Goal: Task Accomplishment & Management: Use online tool/utility

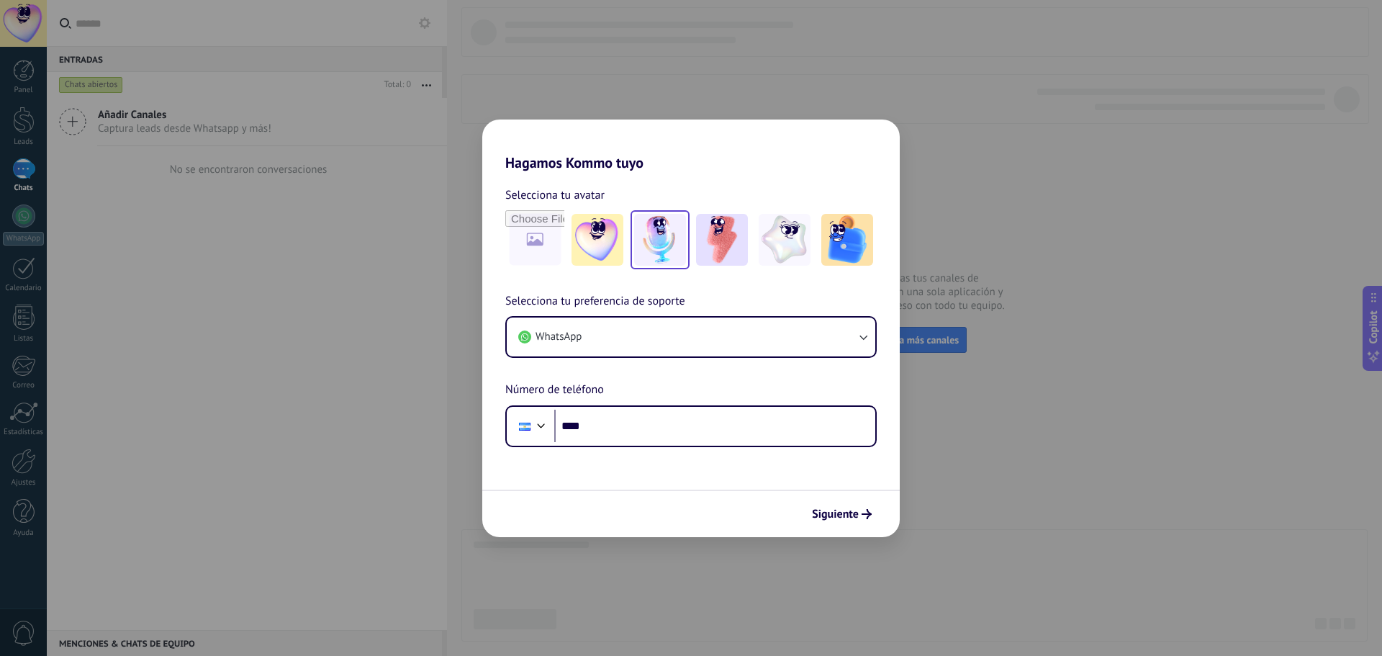
click at [679, 253] on img at bounding box center [660, 240] width 52 height 52
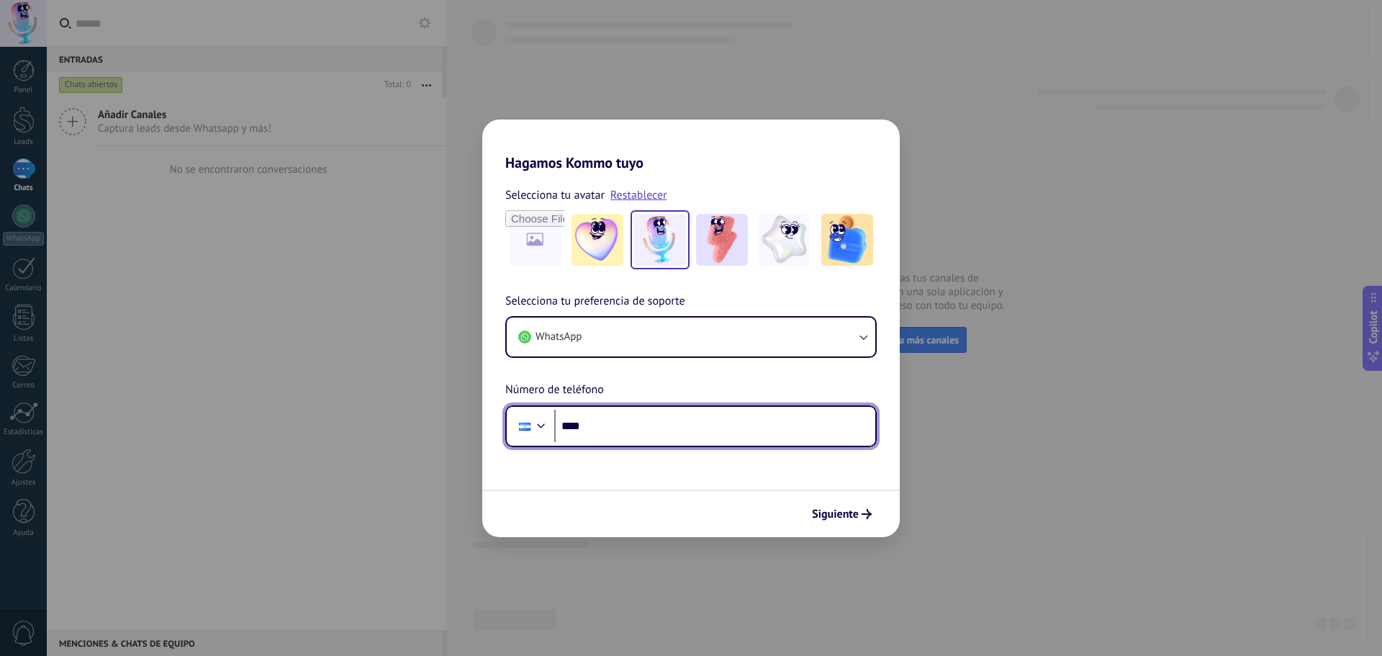
click at [602, 423] on input "****" at bounding box center [714, 426] width 321 height 33
type input "**********"
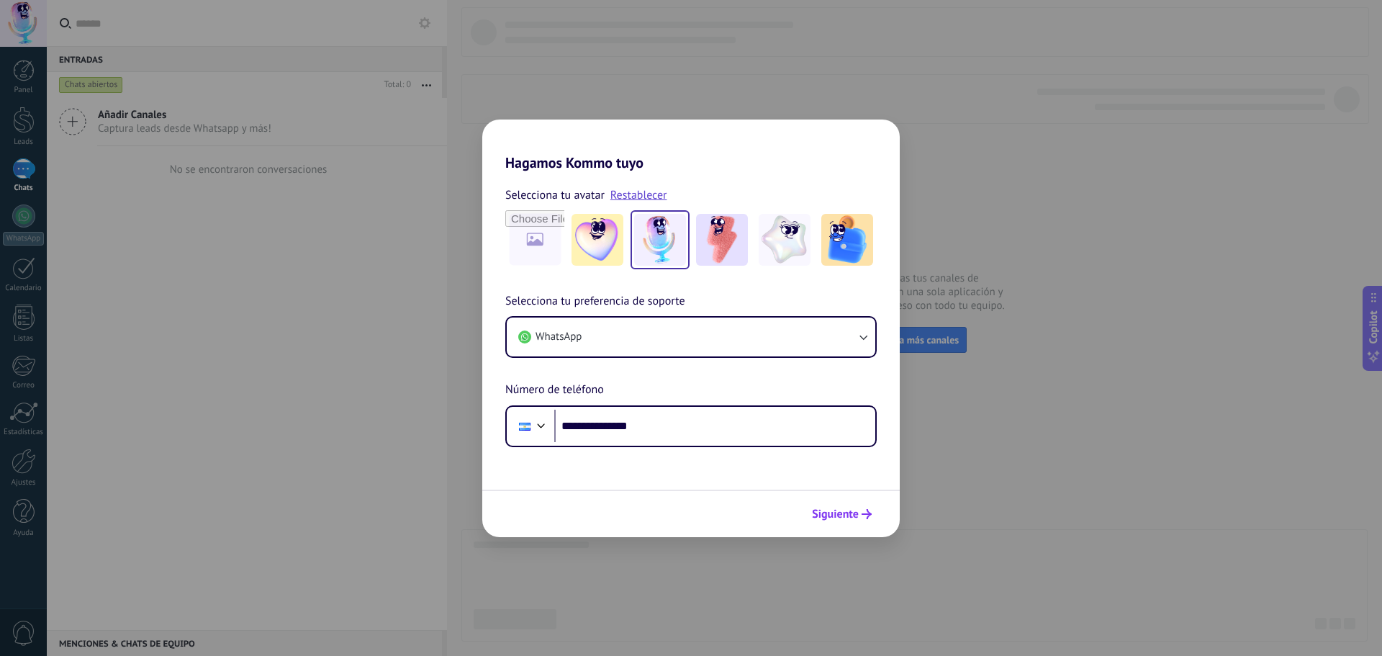
click at [832, 518] on span "Siguiente" at bounding box center [835, 514] width 47 height 10
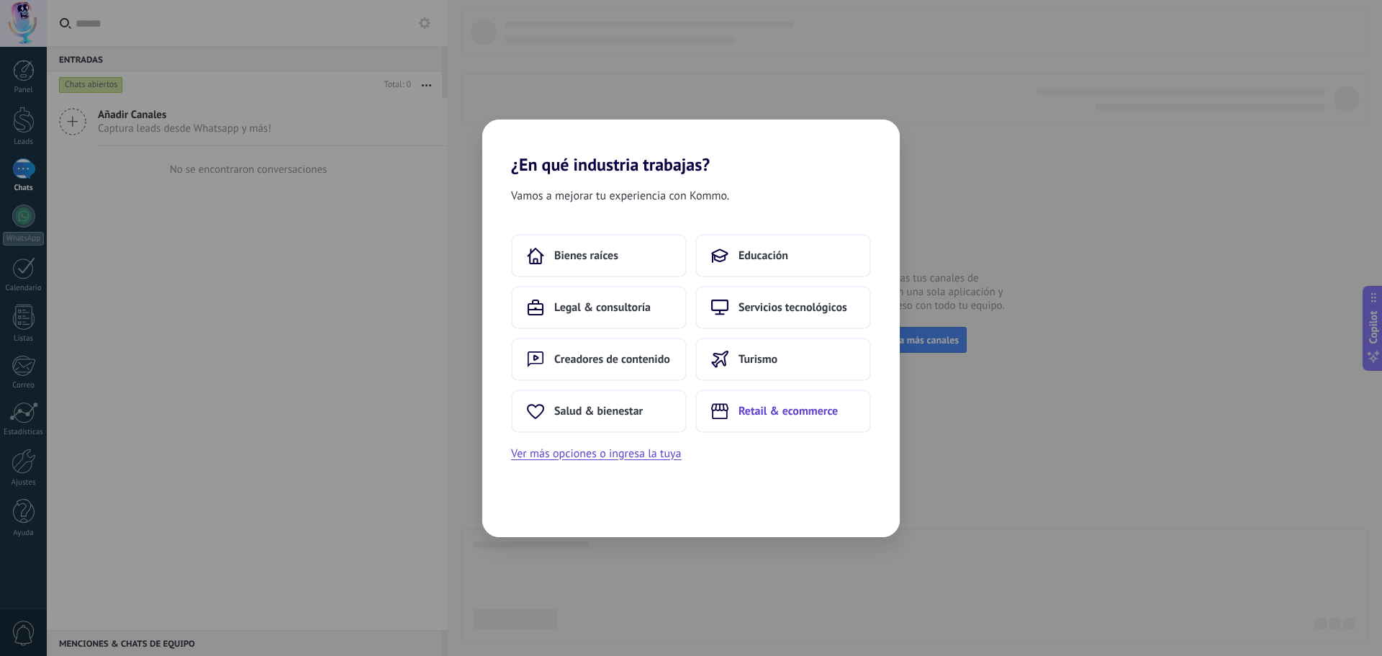
click at [796, 416] on span "Retail & ecommerce" at bounding box center [788, 411] width 99 height 14
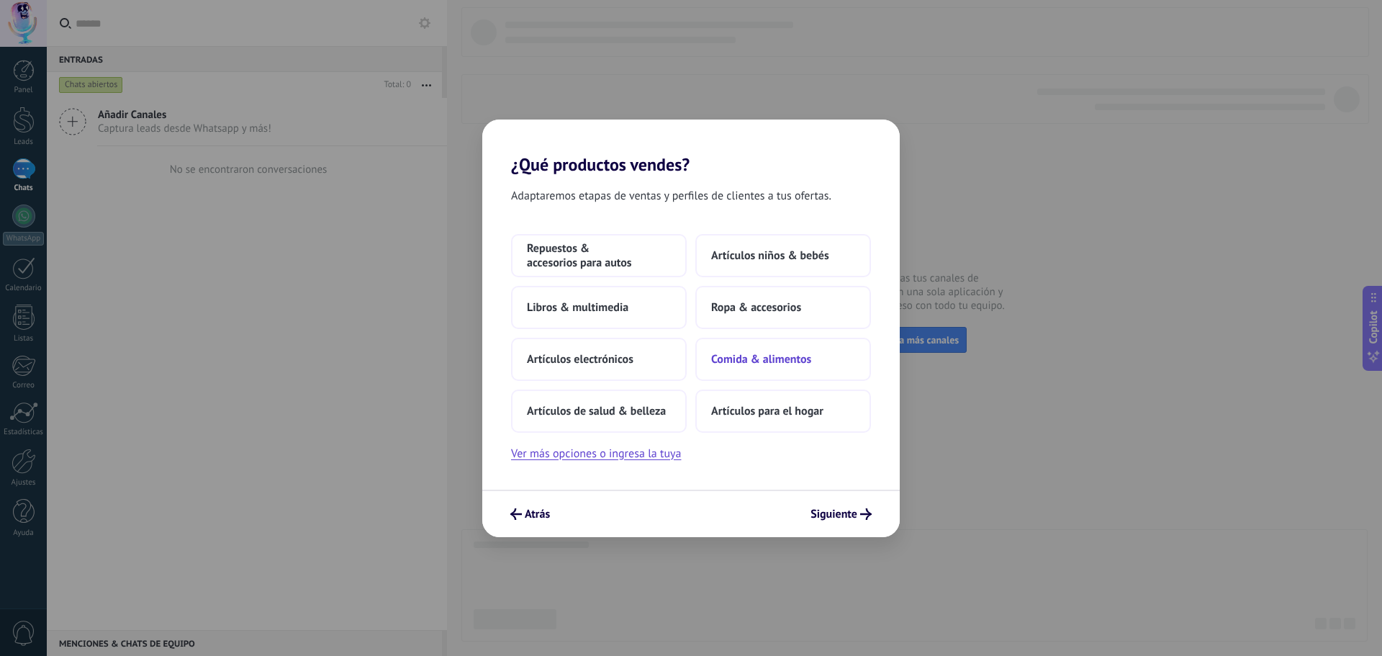
click at [787, 368] on button "Comida & alimentos" at bounding box center [783, 359] width 176 height 43
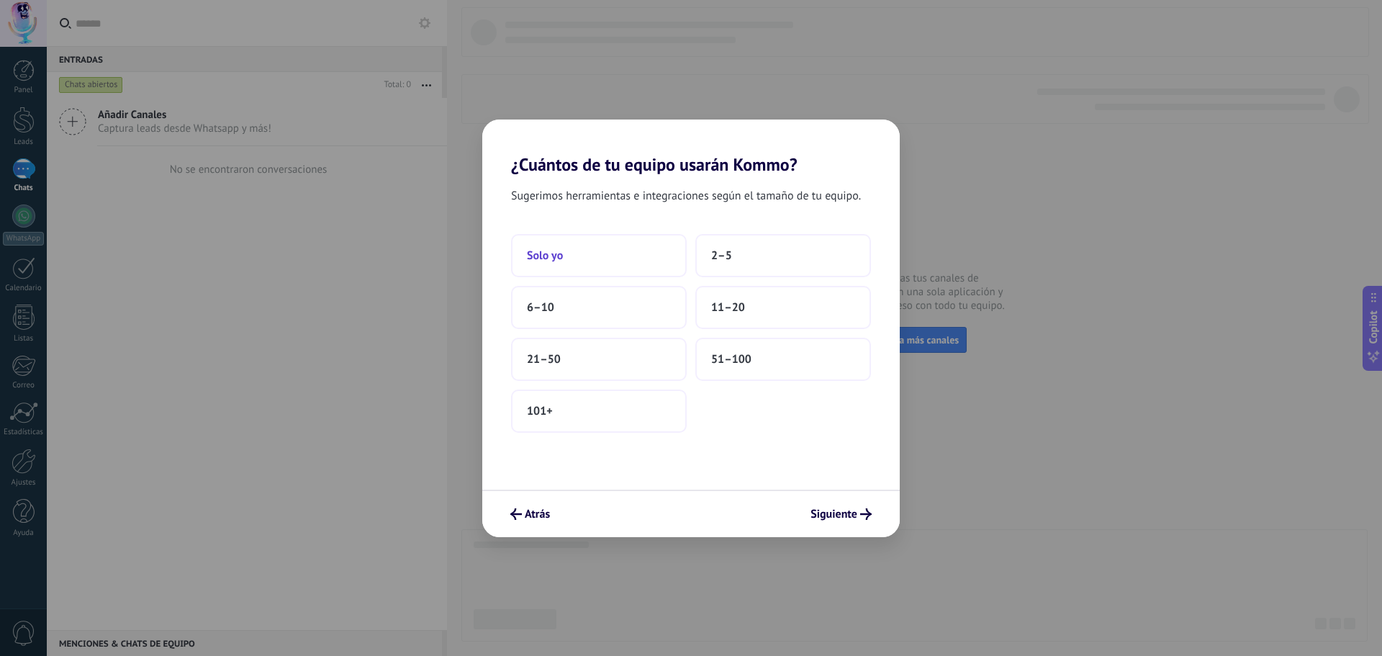
click at [581, 261] on button "Solo yo" at bounding box center [599, 255] width 176 height 43
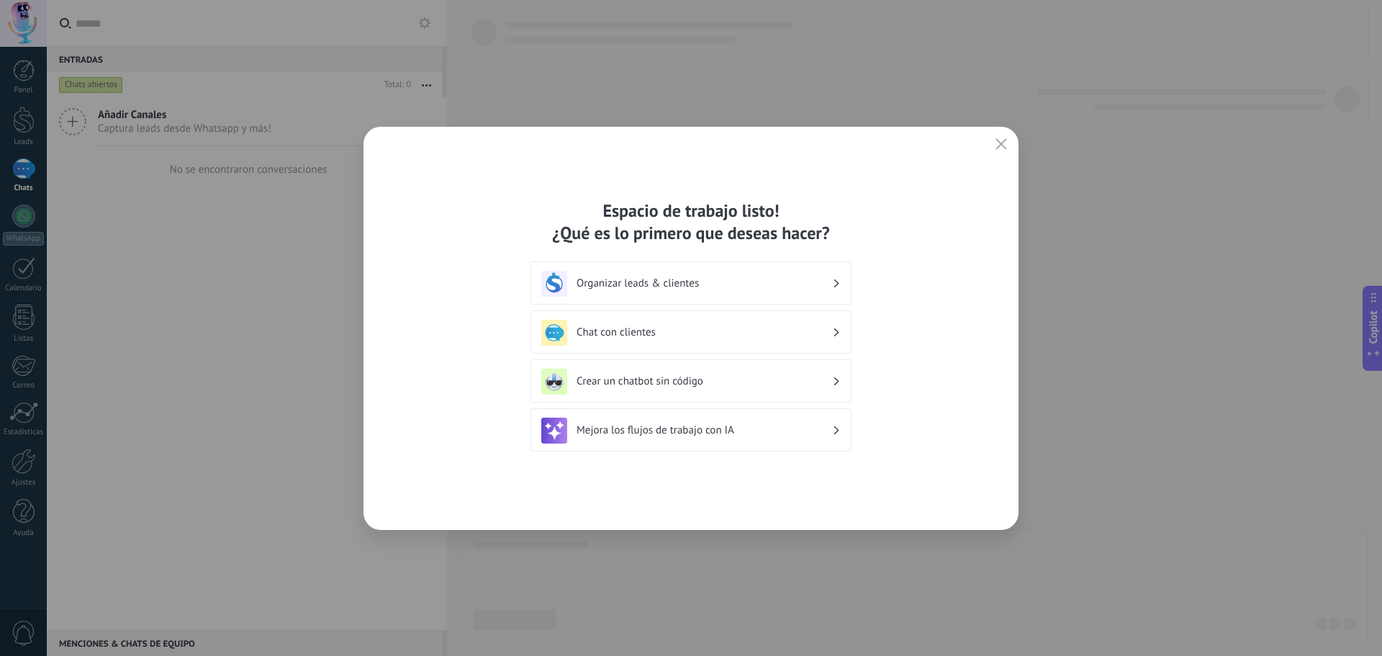
click at [790, 333] on h3 "Chat con clientes" at bounding box center [705, 332] width 256 height 14
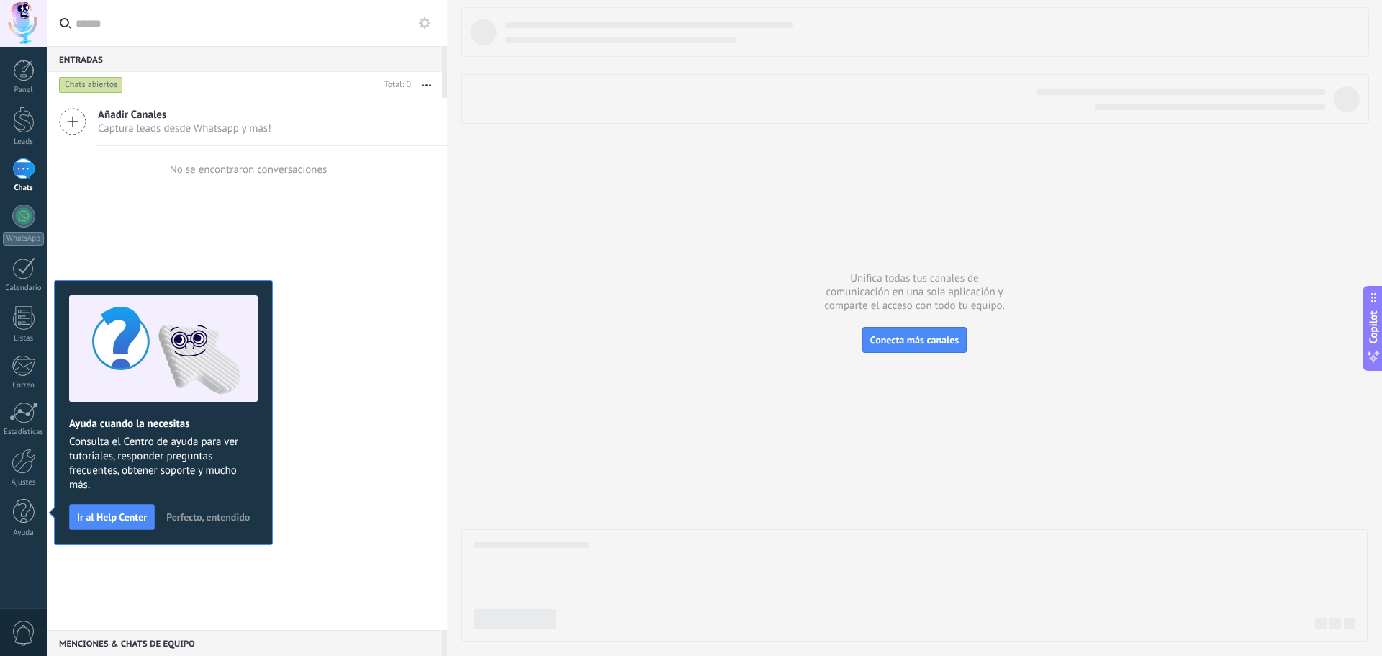
click at [217, 515] on span "Perfecto, entendido" at bounding box center [207, 517] width 83 height 10
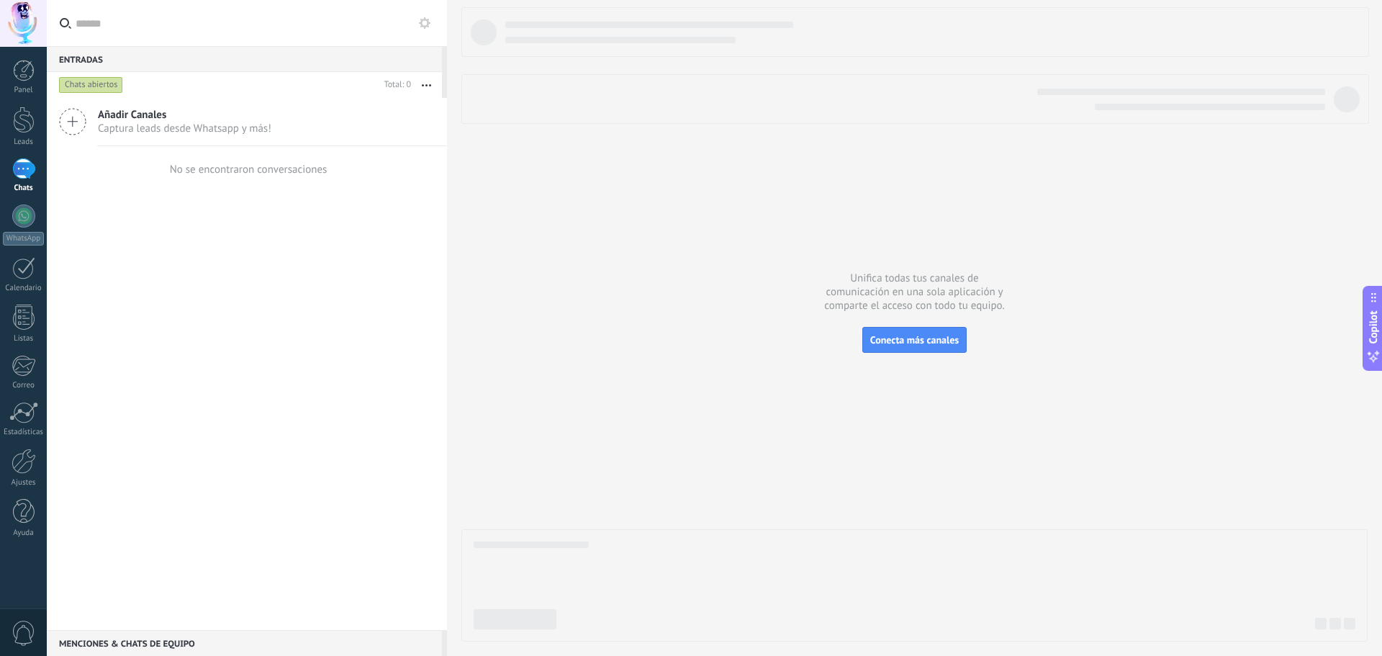
click at [155, 125] on span "Captura leads desde Whatsapp y más!" at bounding box center [184, 129] width 173 height 14
click at [74, 122] on use at bounding box center [73, 122] width 26 height 26
click at [73, 127] on icon at bounding box center [72, 121] width 27 height 27
click at [130, 110] on span "Añadir Canales" at bounding box center [184, 115] width 173 height 14
click at [24, 212] on div at bounding box center [23, 215] width 23 height 23
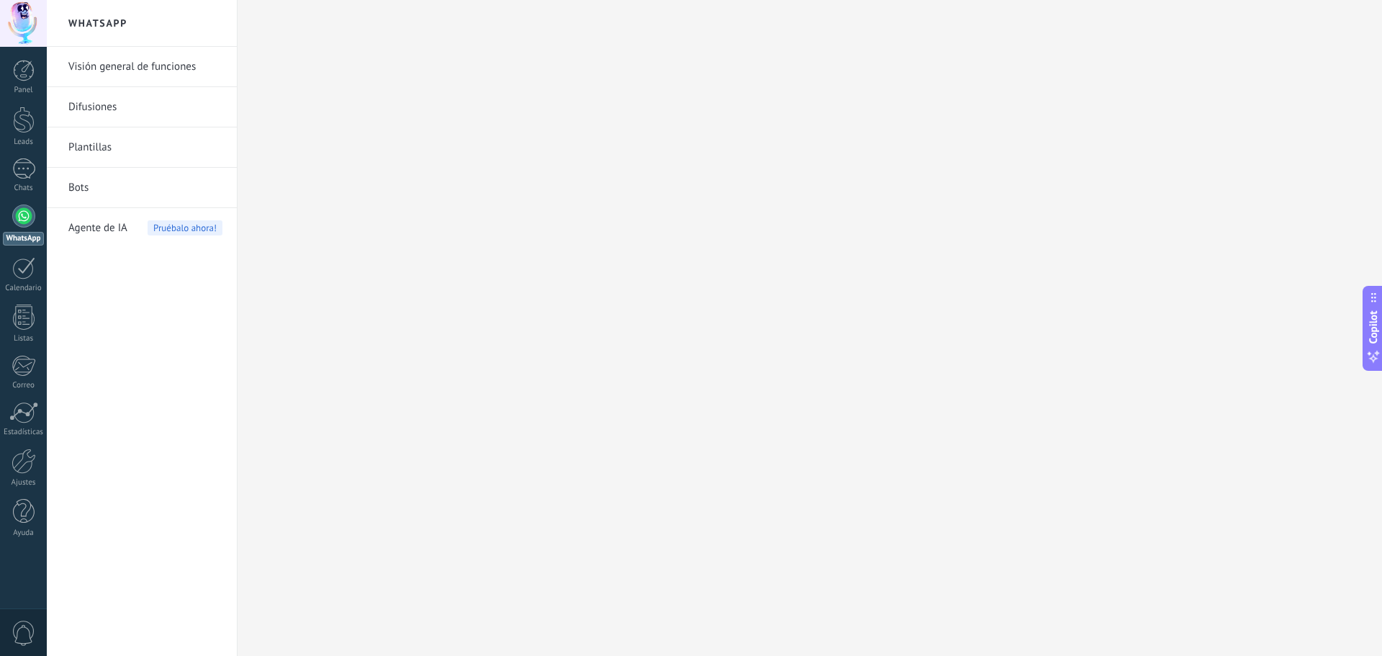
click at [91, 188] on link "Bots" at bounding box center [145, 188] width 154 height 40
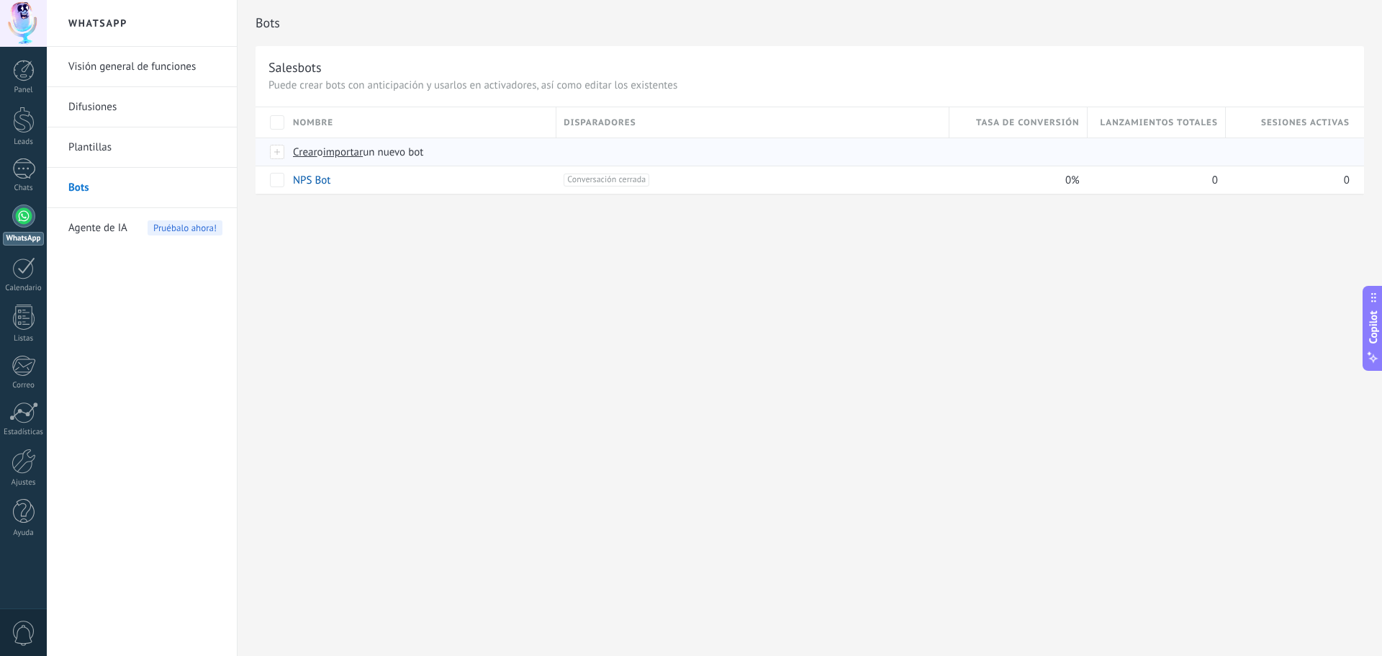
click at [310, 155] on span "Crear" at bounding box center [305, 152] width 24 height 14
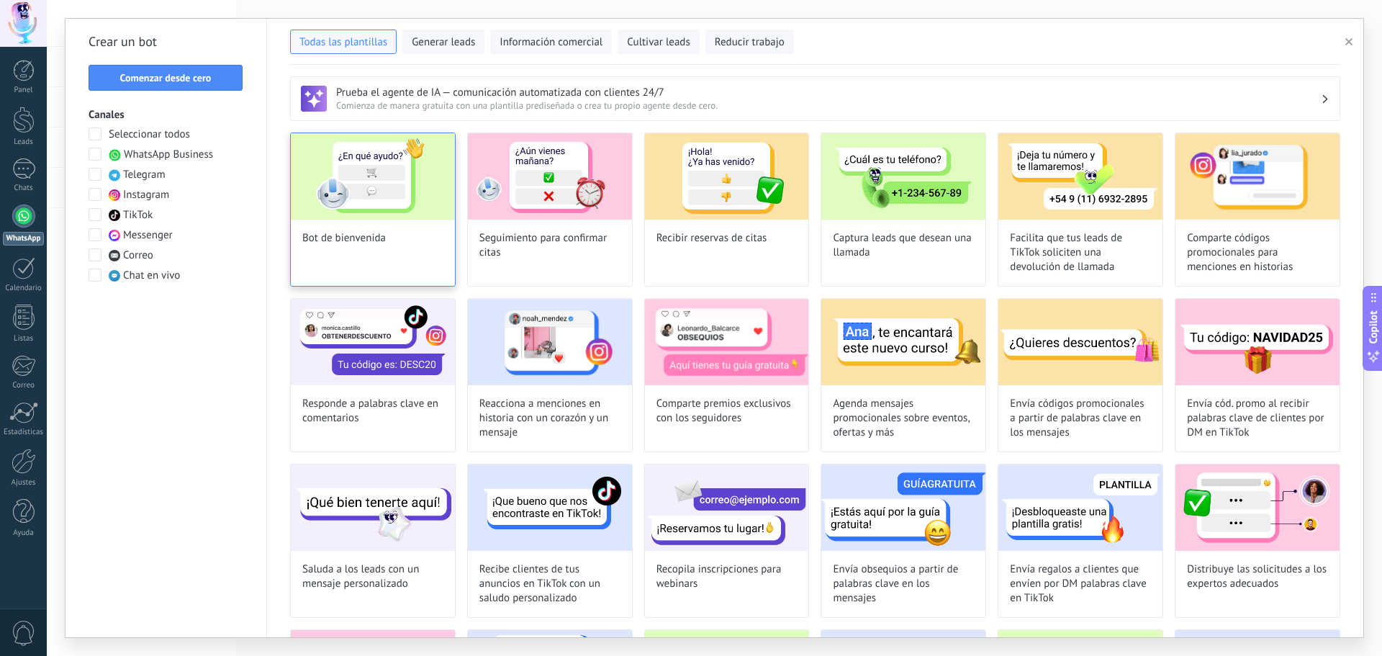
click at [378, 237] on span "Bot de bienvenida" at bounding box center [343, 238] width 83 height 14
type input "**********"
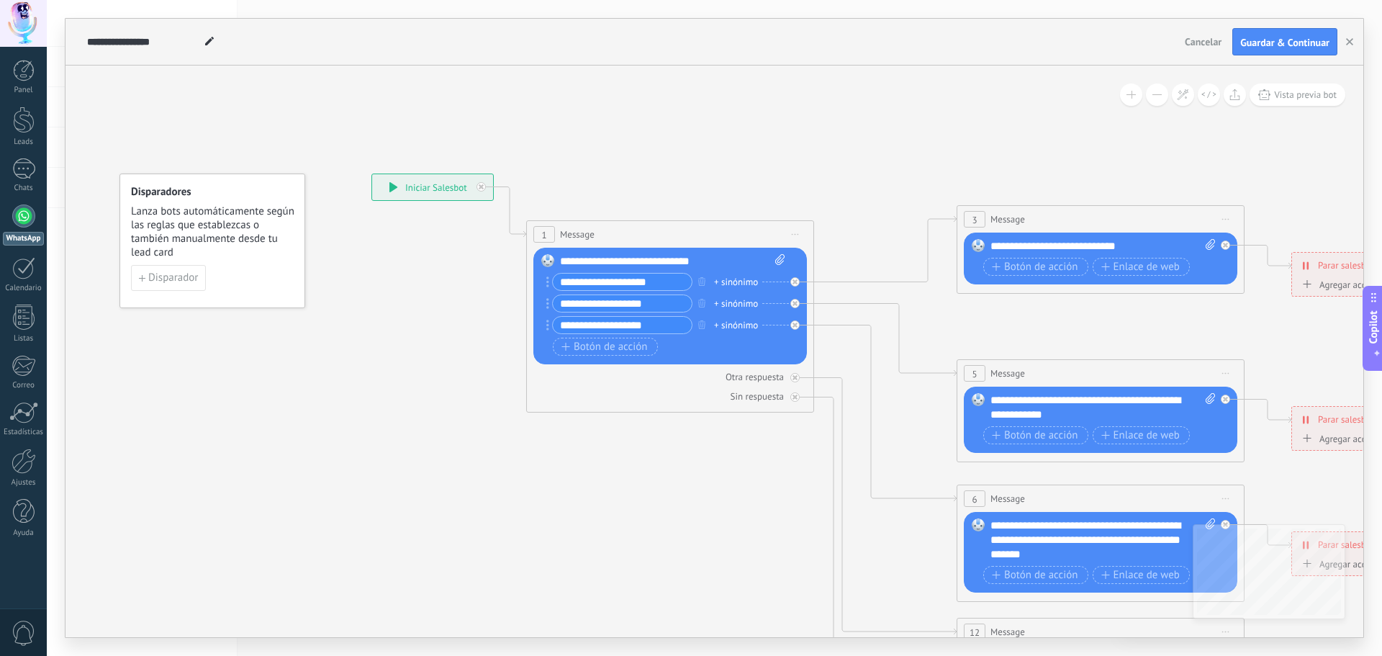
click at [633, 281] on input "**********" at bounding box center [622, 282] width 139 height 17
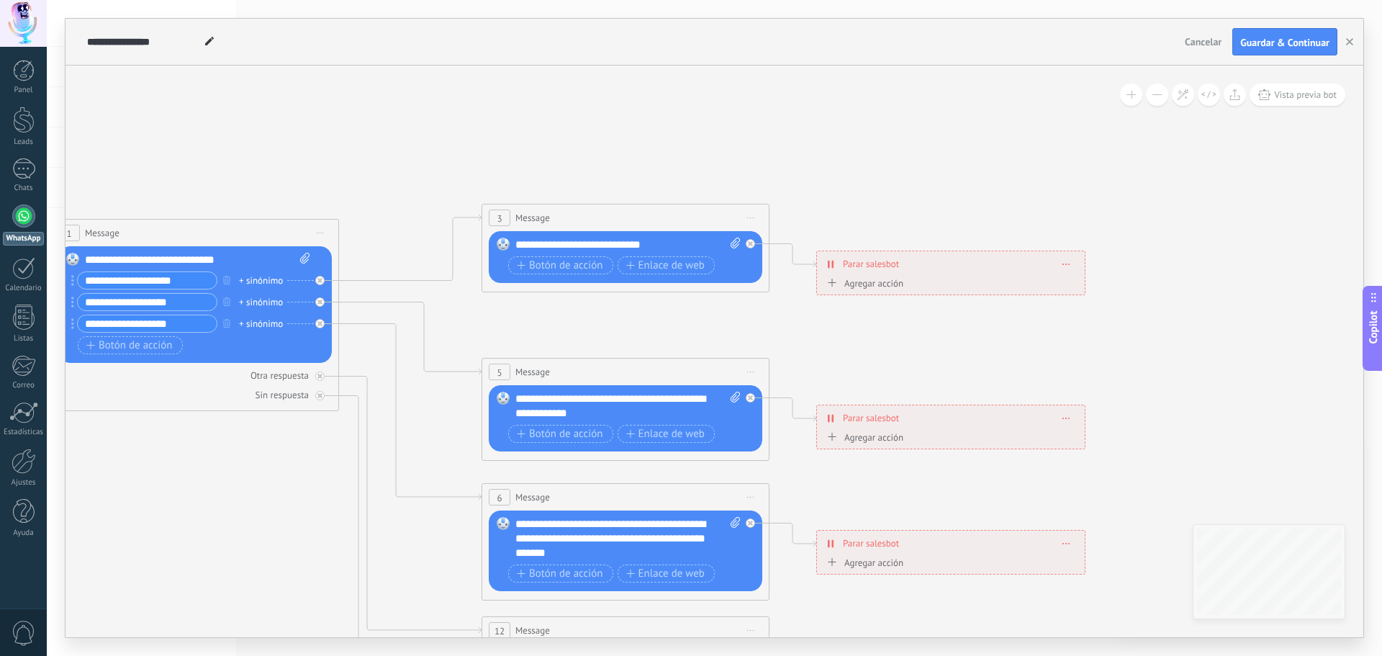
drag, startPoint x: 779, startPoint y: 490, endPoint x: 931, endPoint y: 481, distance: 152.2
click at [328, 484] on icon at bounding box center [658, 531] width 2244 height 1438
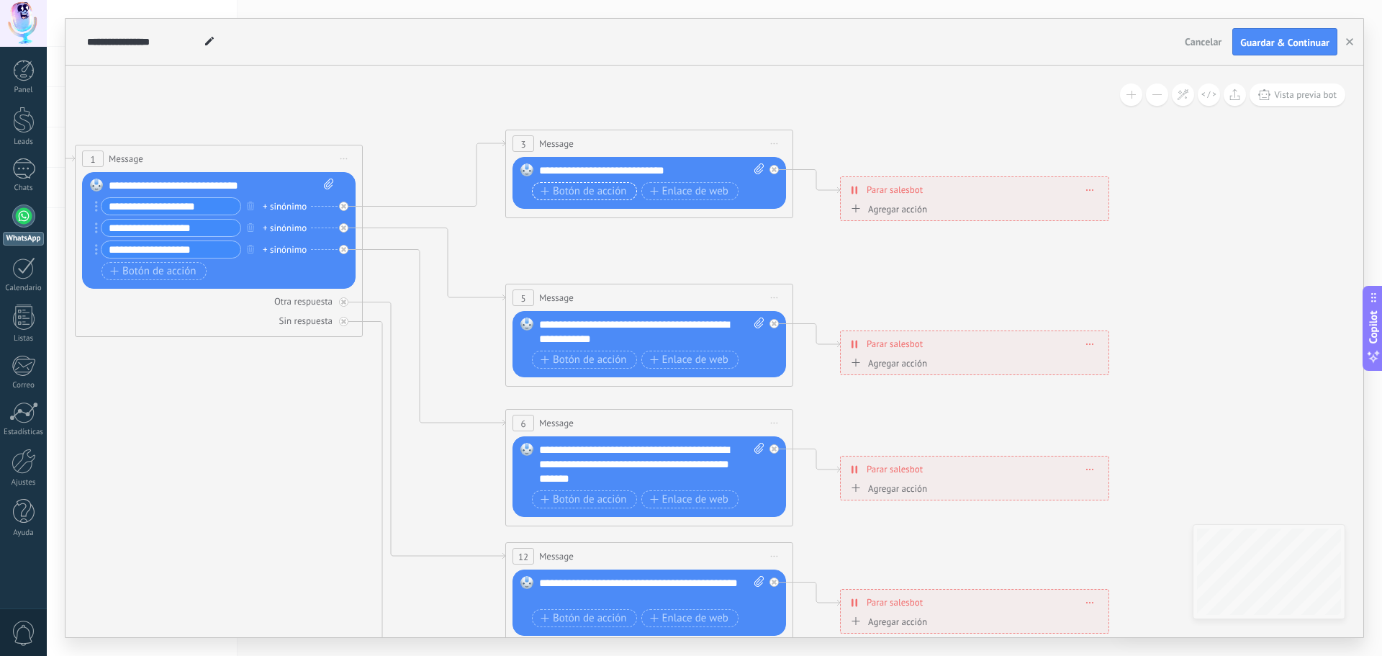
click at [578, 194] on span "Botón de acción" at bounding box center [584, 192] width 86 height 12
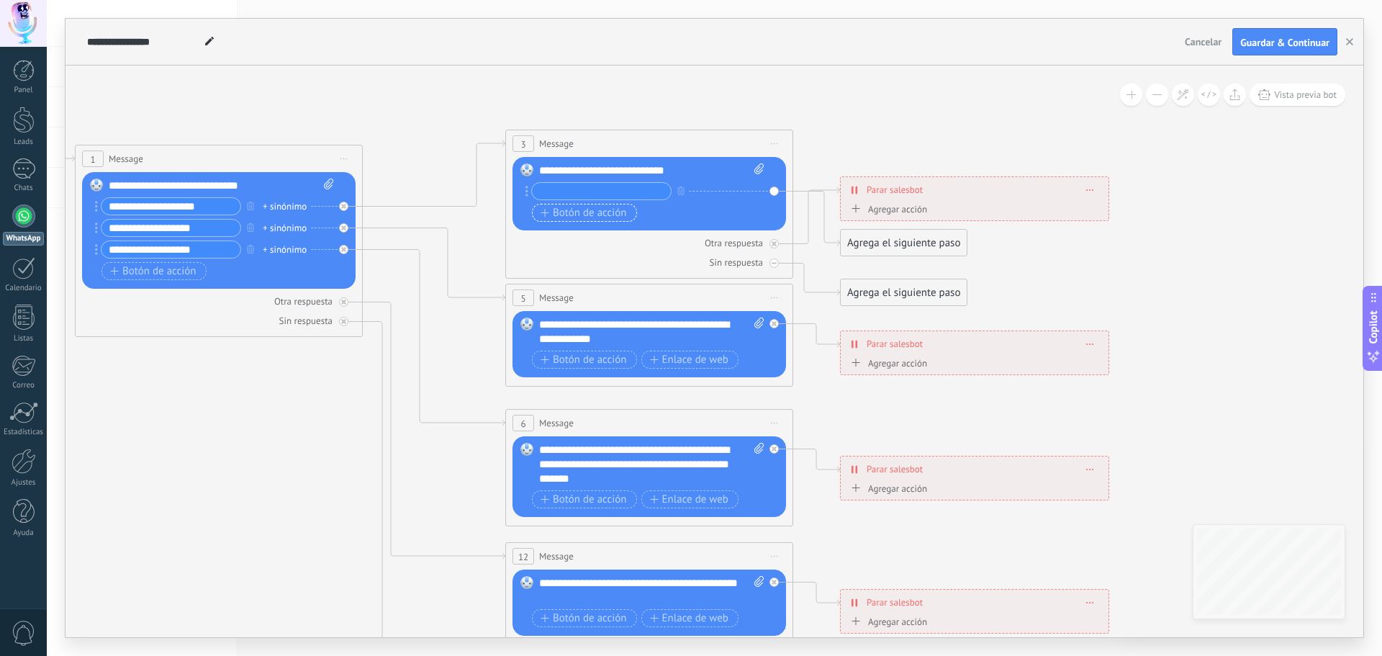
click at [577, 213] on span "Botón de acción" at bounding box center [584, 213] width 86 height 12
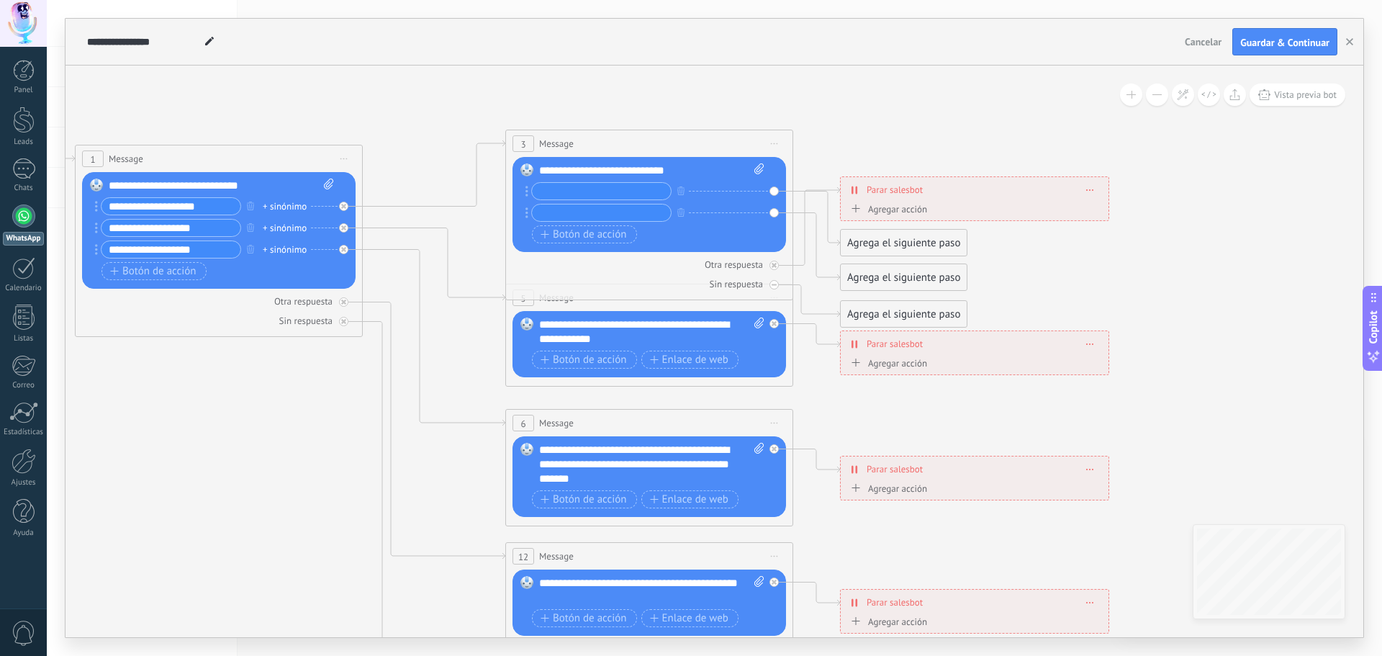
click at [417, 55] on div "**********" at bounding box center [631, 42] width 1096 height 46
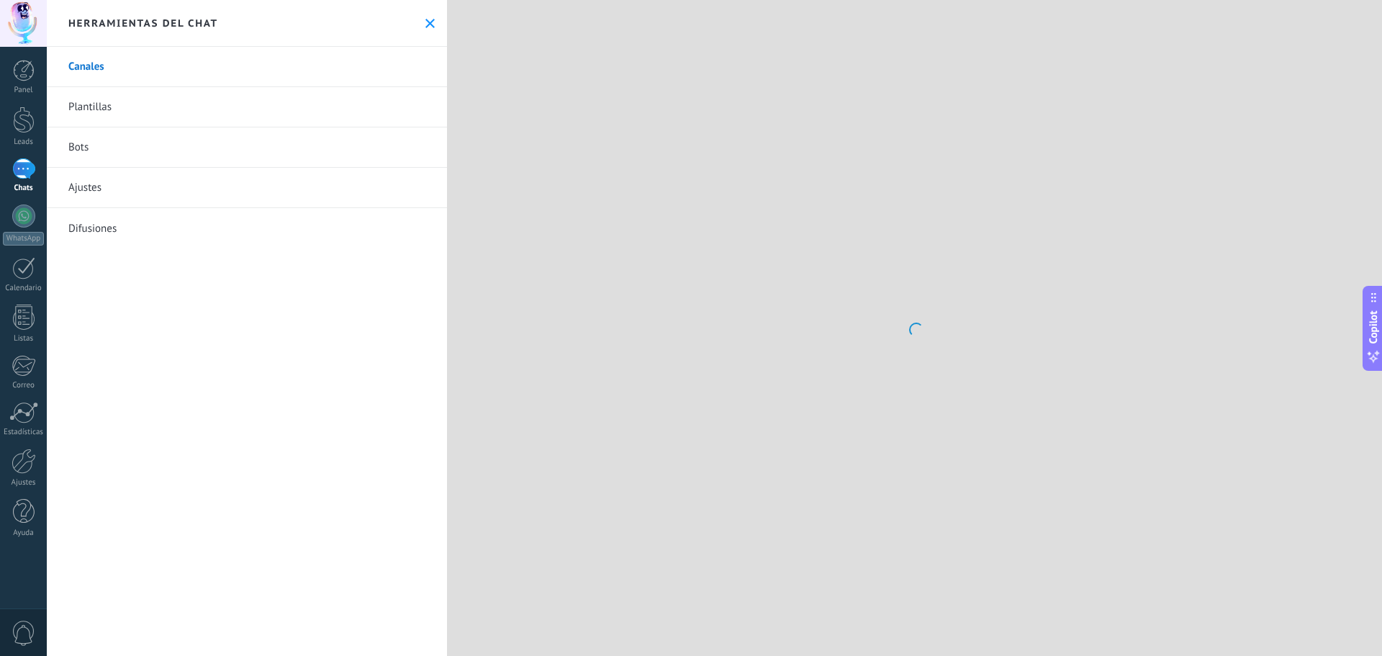
click at [116, 135] on link "Bots" at bounding box center [247, 147] width 400 height 40
click at [84, 152] on link "Bots" at bounding box center [247, 147] width 400 height 40
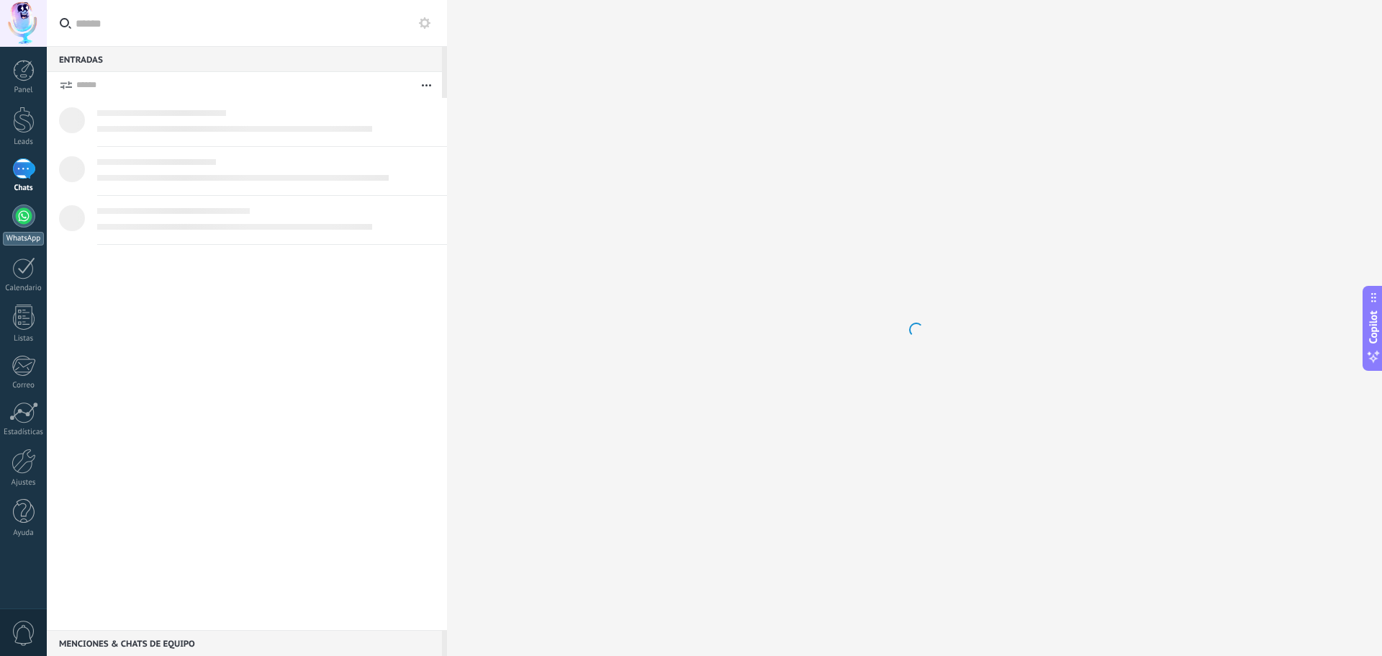
click at [21, 209] on div at bounding box center [23, 215] width 23 height 23
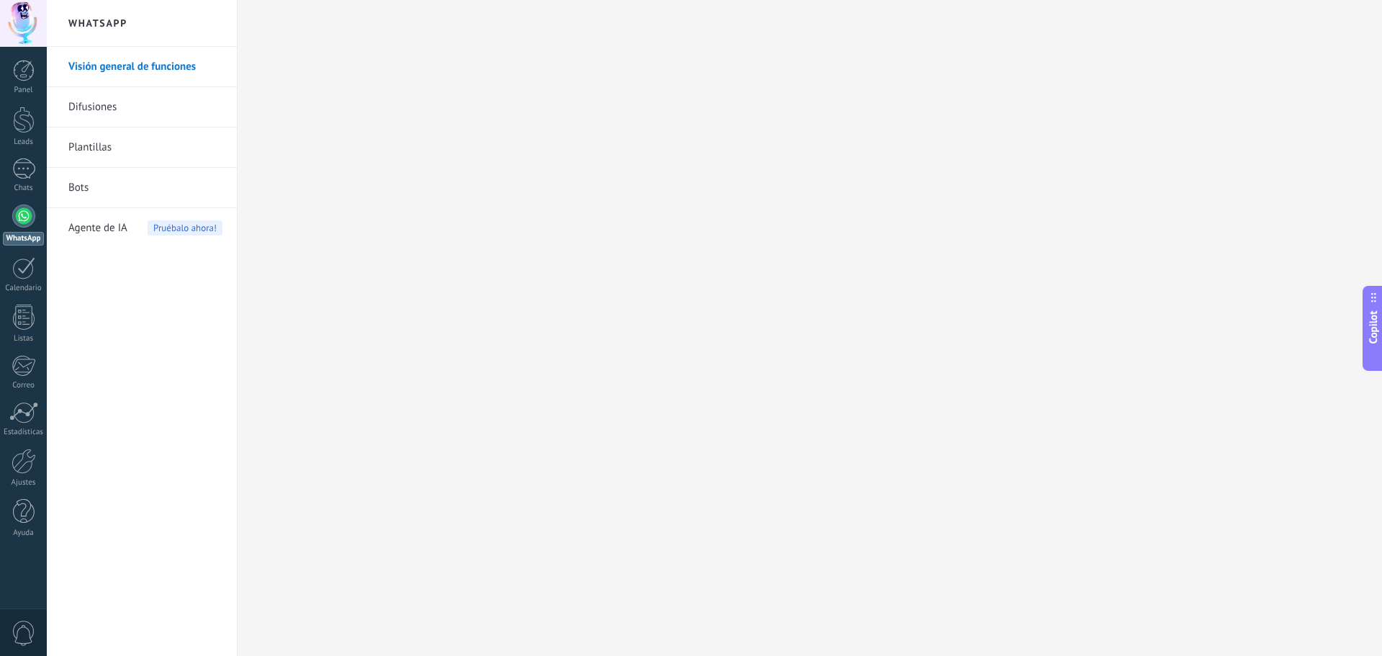
click at [171, 227] on span "Pruébalo ahora!" at bounding box center [185, 227] width 75 height 15
click at [187, 230] on span "Pruébalo ahora!" at bounding box center [185, 227] width 75 height 15
click at [105, 225] on span "Agente de IA" at bounding box center [97, 228] width 59 height 40
click at [107, 155] on link "Plantillas" at bounding box center [145, 147] width 154 height 40
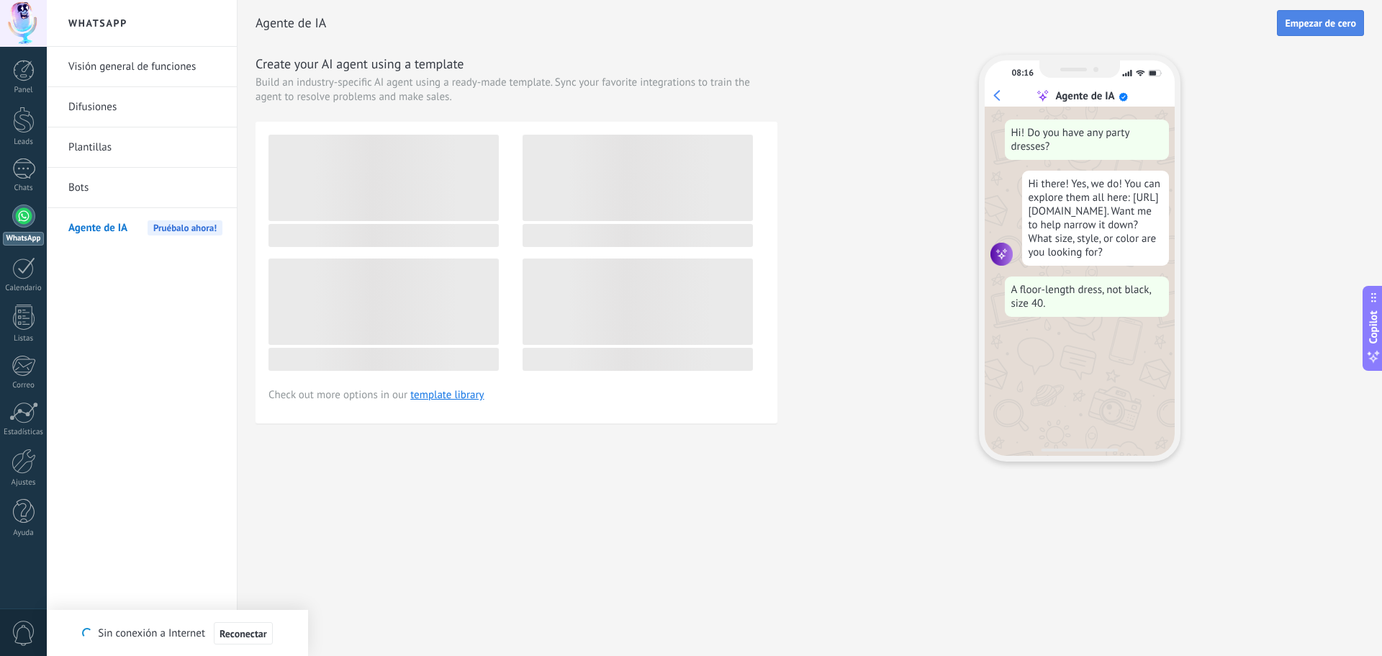
click at [1306, 20] on span "Empezar de cero" at bounding box center [1320, 23] width 71 height 10
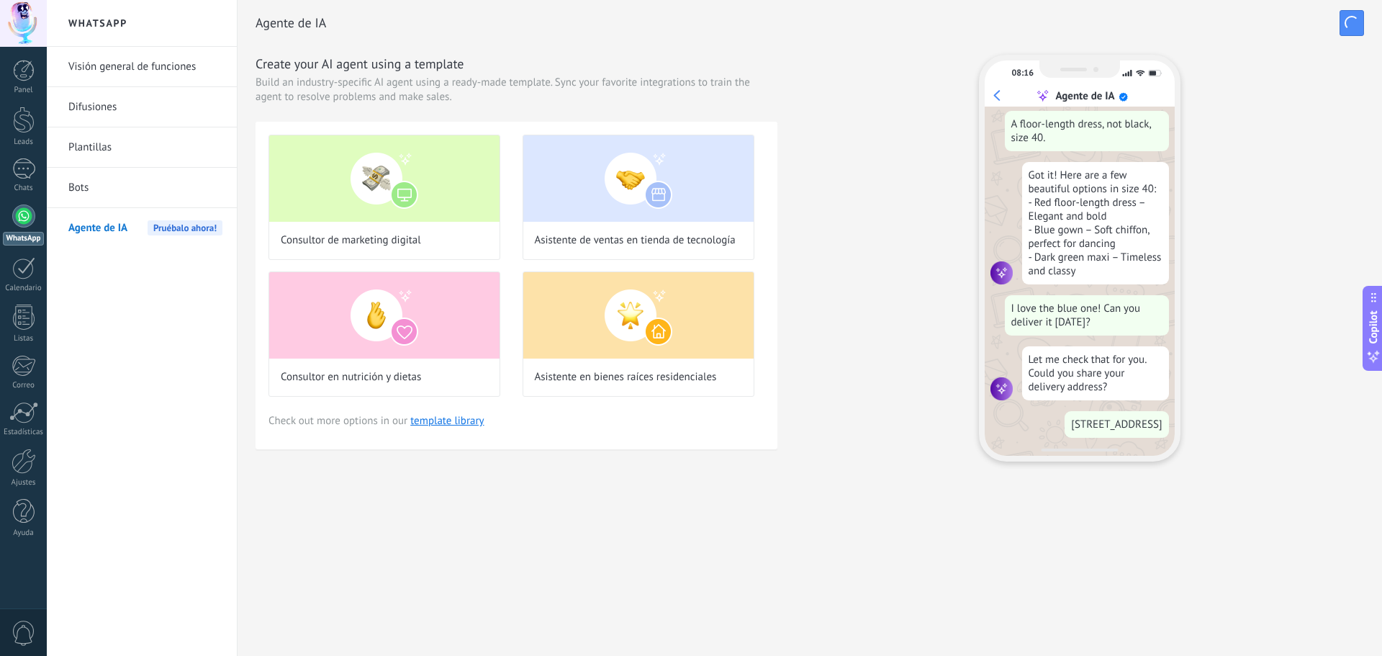
scroll to position [230, 0]
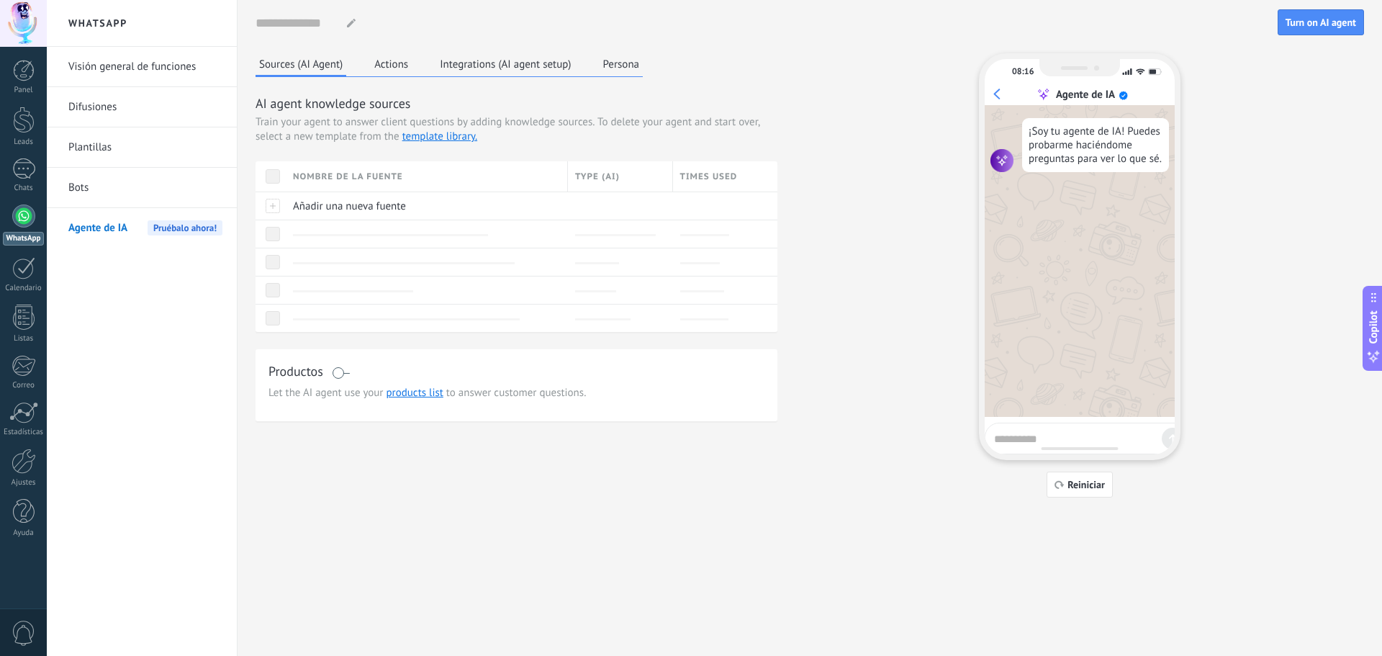
click at [845, 141] on div "Sources (AI Agent) Actions Integrations (AI agent setup) Persona AI agent knowl…" at bounding box center [810, 275] width 1109 height 444
click at [1078, 486] on span "Reiniciar" at bounding box center [1085, 484] width 37 height 10
